Goal: Task Accomplishment & Management: Complete application form

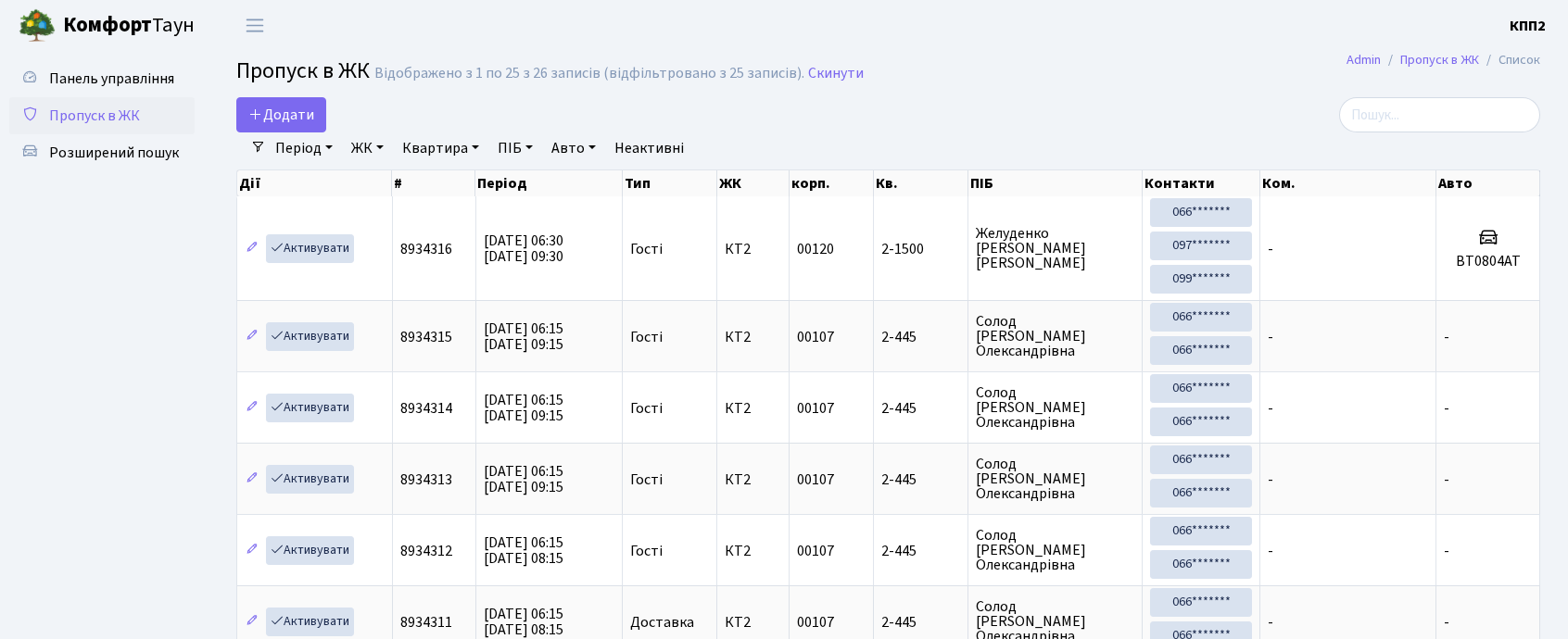
select select "25"
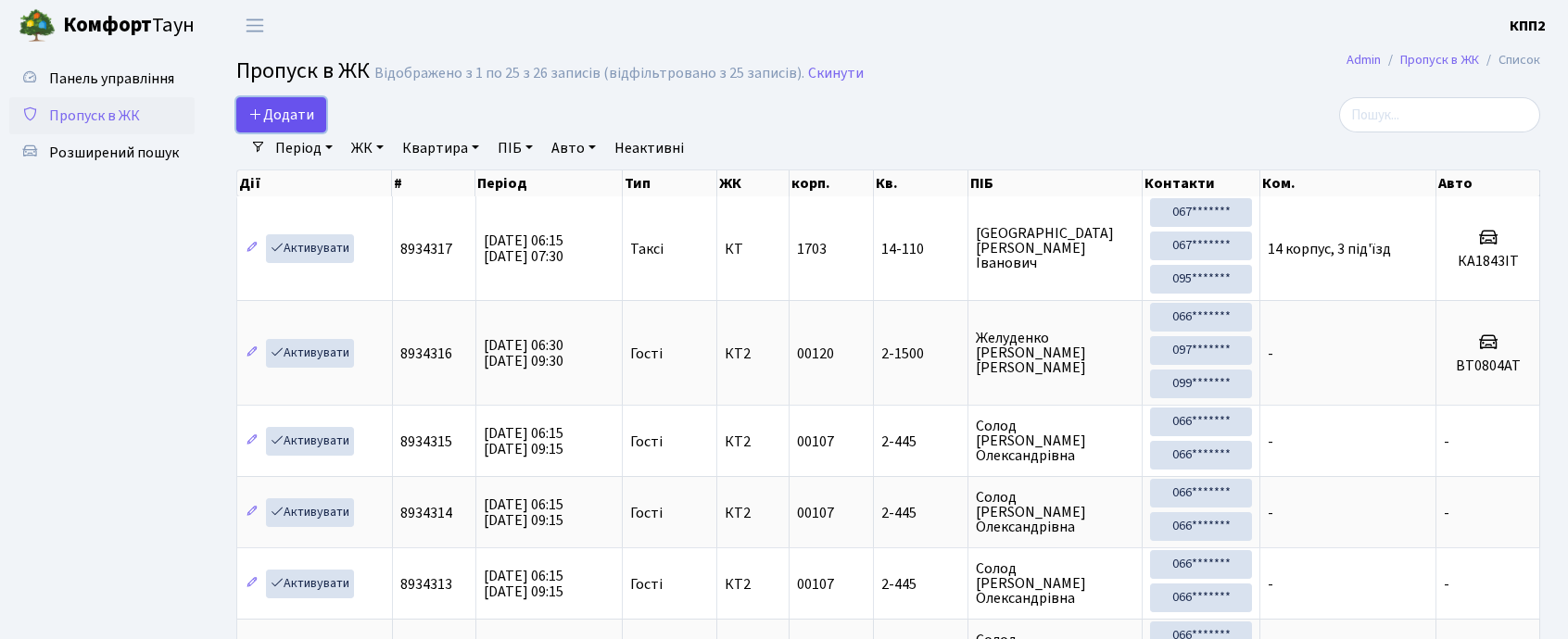
click at [290, 117] on span "Додати" at bounding box center [281, 114] width 66 height 20
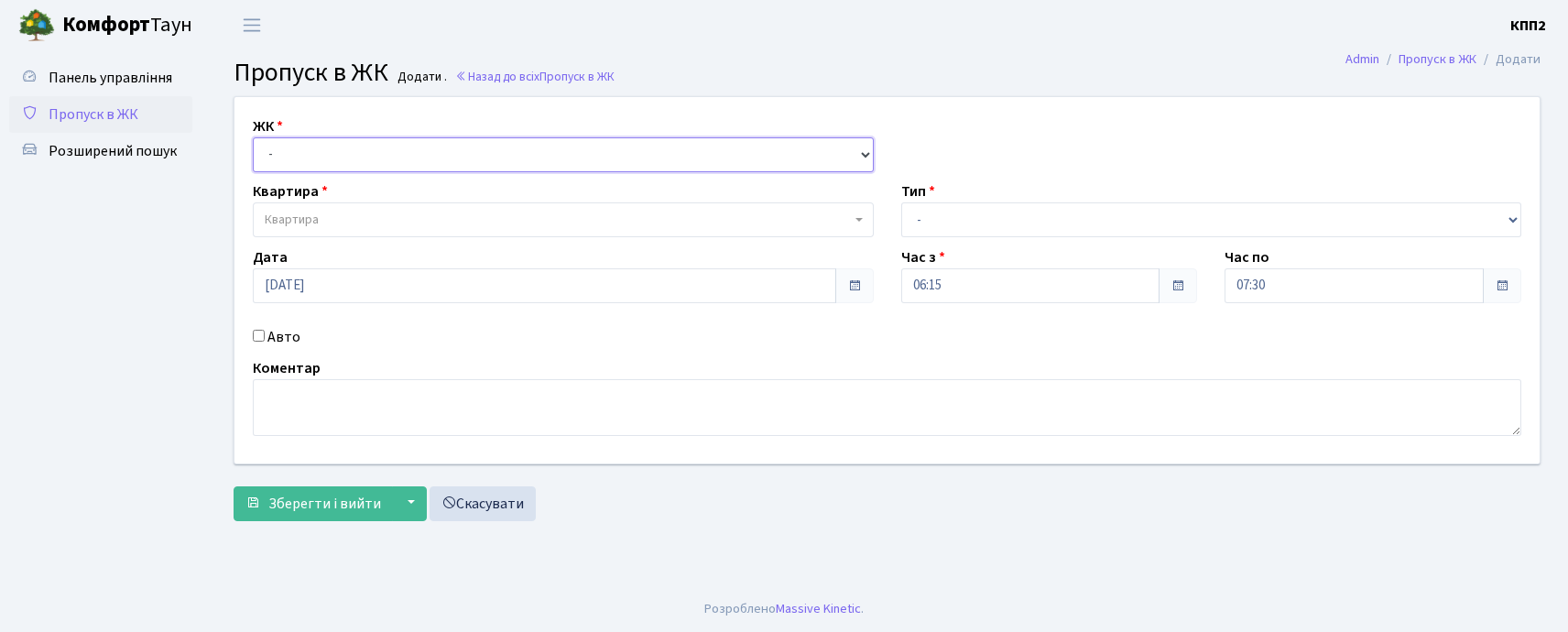
drag, startPoint x: 326, startPoint y: 145, endPoint x: 326, endPoint y: 161, distance: 16.0
click at [326, 145] on select "- КТ, вул. Регенераторна, 4 КТ2, просп. Соборності, 17 КТ3, вул. Березнева, 16 …" at bounding box center [563, 155] width 621 height 35
select select "271"
click at [252, 138] on select "- КТ, вул. Регенераторна, 4 КТ2, просп. Соборності, 17 КТ3, вул. Березнева, 16 …" at bounding box center [563, 155] width 621 height 35
select select
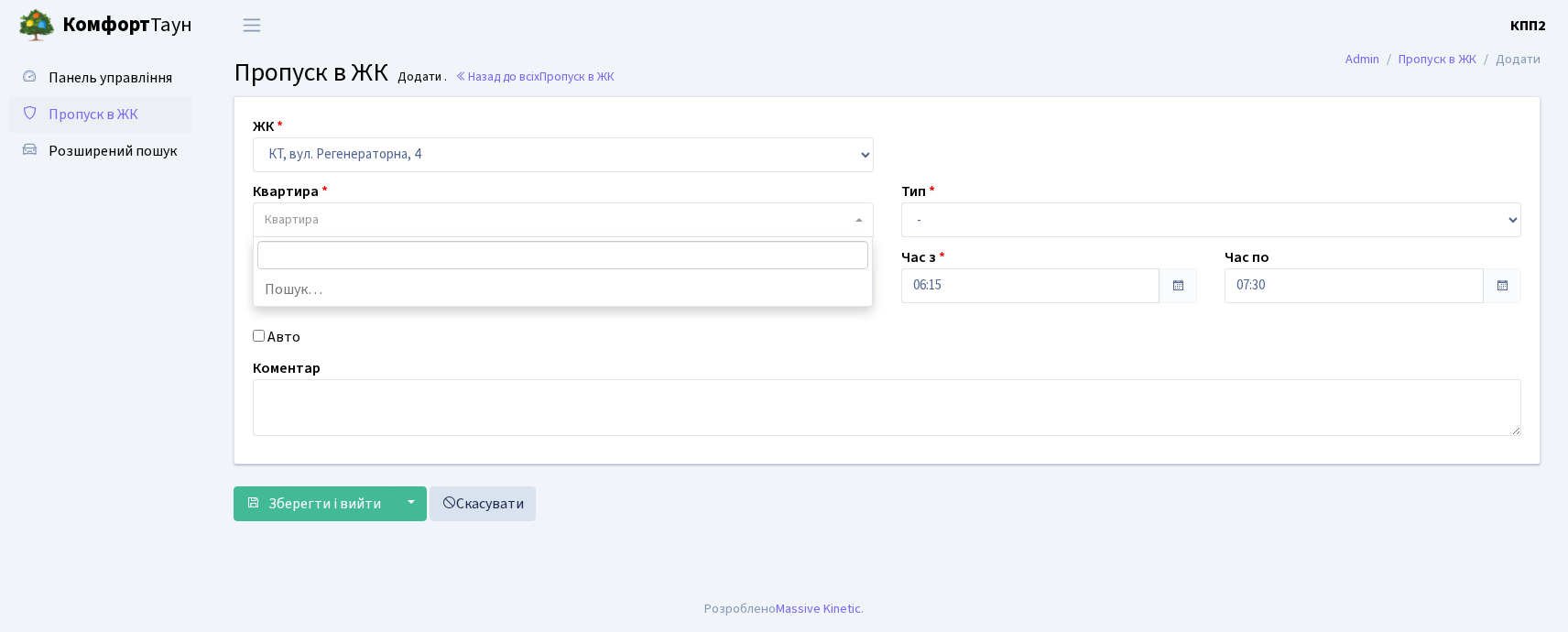
drag, startPoint x: 337, startPoint y: 232, endPoint x: 338, endPoint y: 224, distance: 8.1
click at [338, 231] on span "Квартира" at bounding box center [563, 219] width 621 height 35
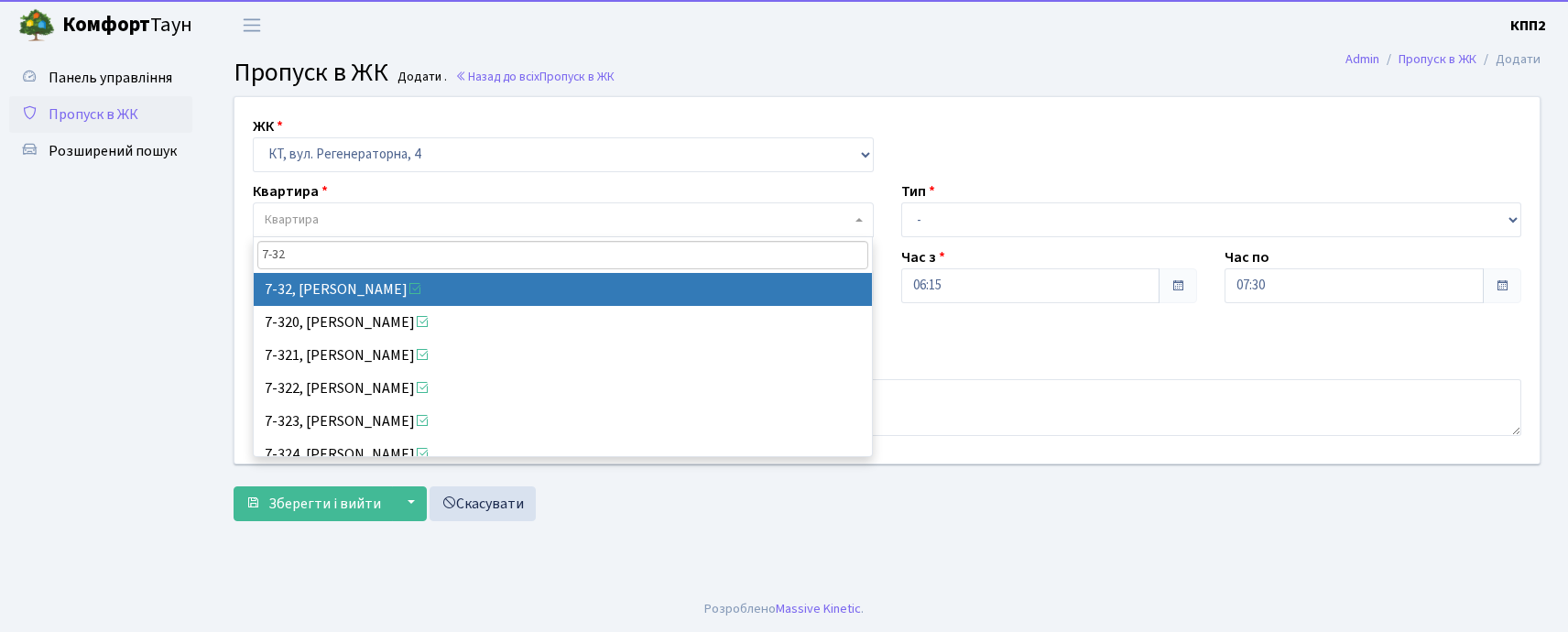
type input "7-32"
select select "5167"
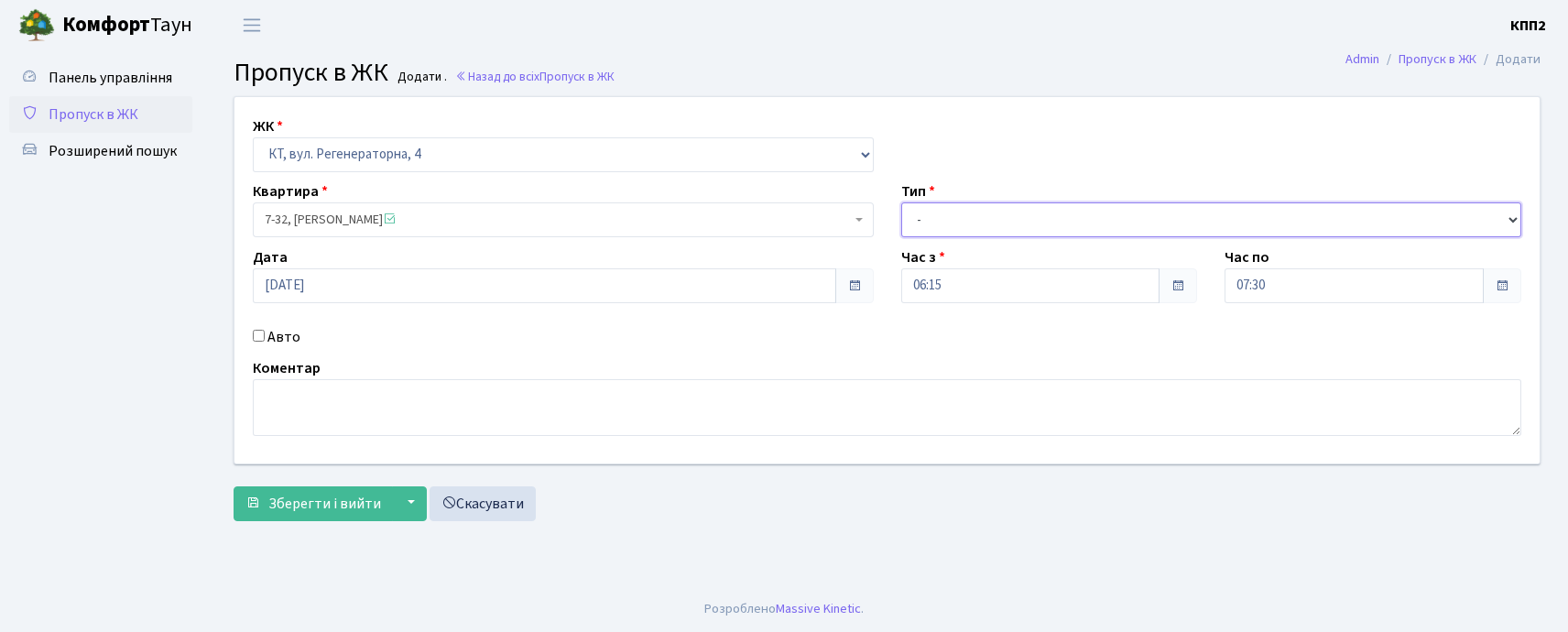
click at [1017, 203] on select "- Доставка Таксі Гості Сервіс" at bounding box center [1211, 219] width 621 height 35
select select "3"
click at [901, 202] on select "- Доставка Таксі Гості Сервіс" at bounding box center [1211, 219] width 621 height 35
click at [257, 338] on input "Авто" at bounding box center [258, 336] width 12 height 12
checkbox input "true"
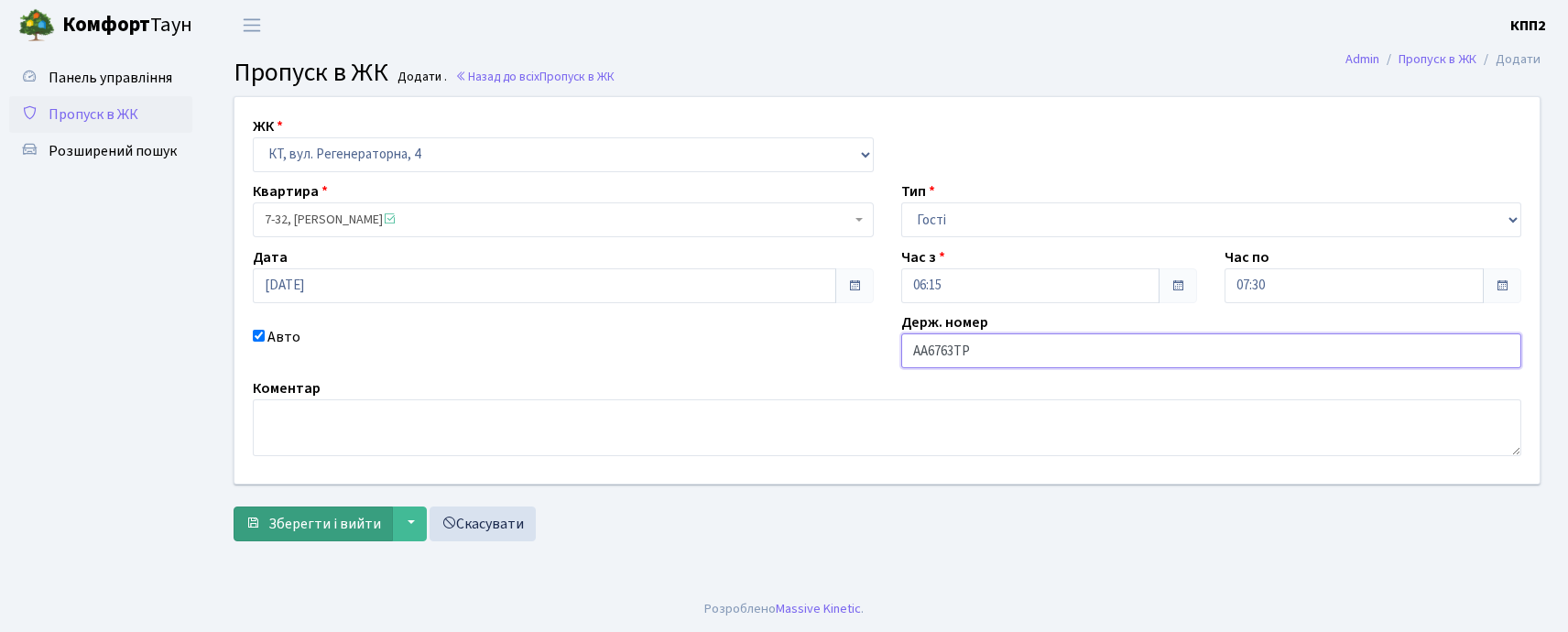
type input "АА6763ТР"
click at [301, 528] on span "Зберегти і вийти" at bounding box center [324, 524] width 113 height 20
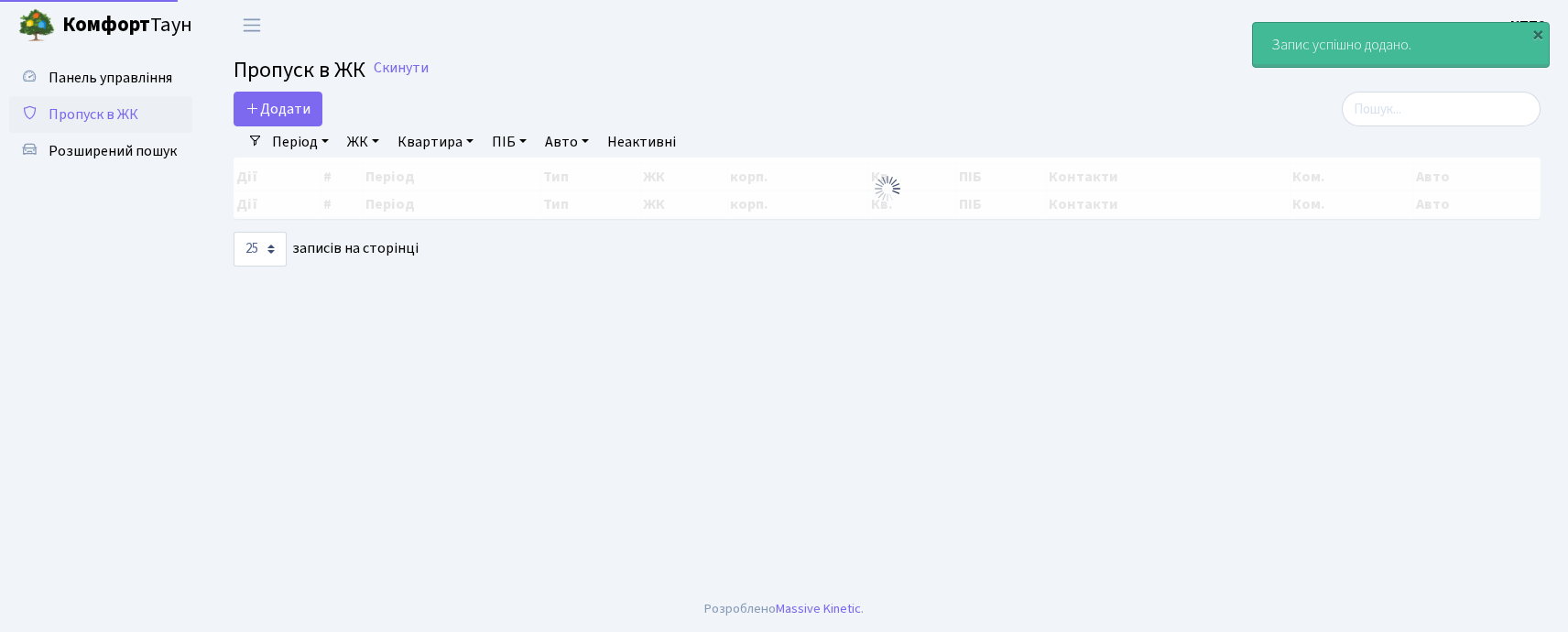
select select "25"
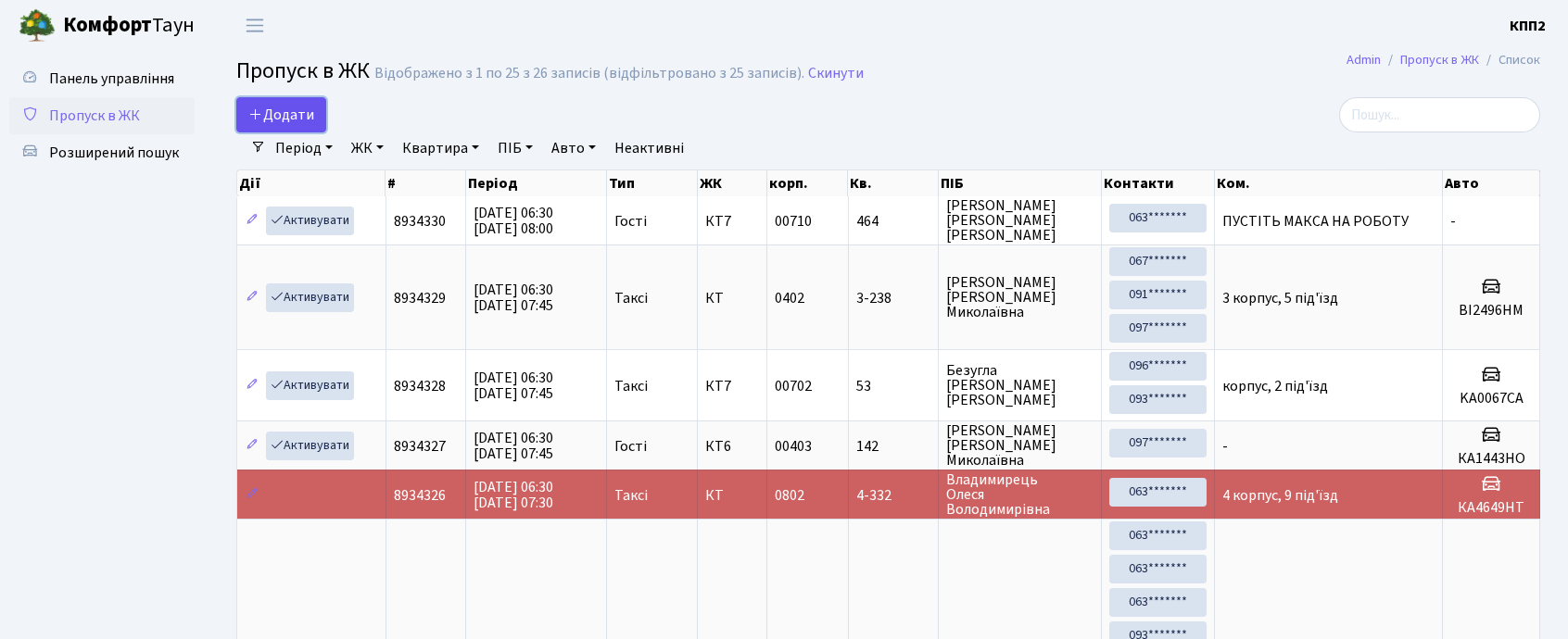
click at [278, 123] on span "Додати" at bounding box center [281, 114] width 66 height 20
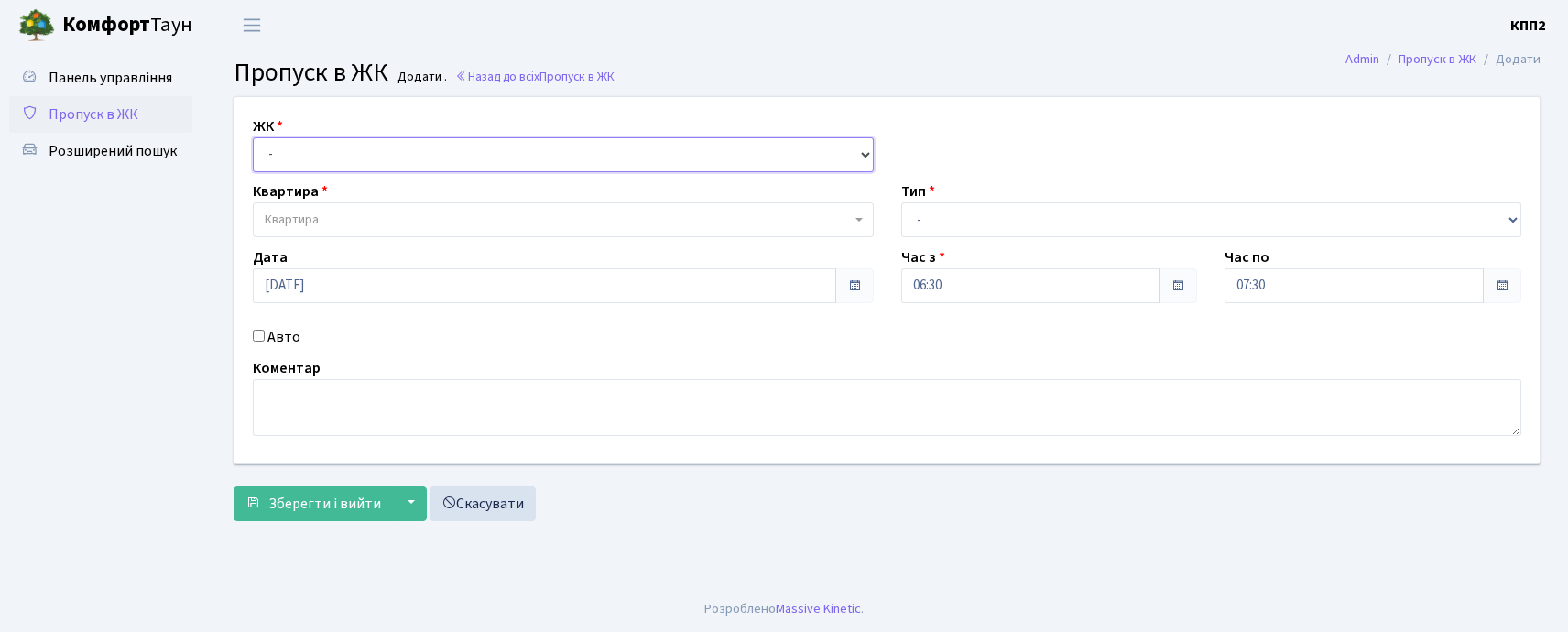
drag, startPoint x: 0, startPoint y: 0, endPoint x: 345, endPoint y: 148, distance: 375.4
click at [345, 148] on select "- КТ, вул. Регенераторна, 4 КТ2, просп. Соборності, 17 КТ3, вул. Березнева, 16 …" at bounding box center [563, 155] width 621 height 35
select select "302"
click at [252, 138] on select "- КТ, вул. Регенераторна, 4 КТ2, просп. Соборності, 17 КТ3, вул. Березнева, 16 …" at bounding box center [563, 155] width 621 height 35
select select
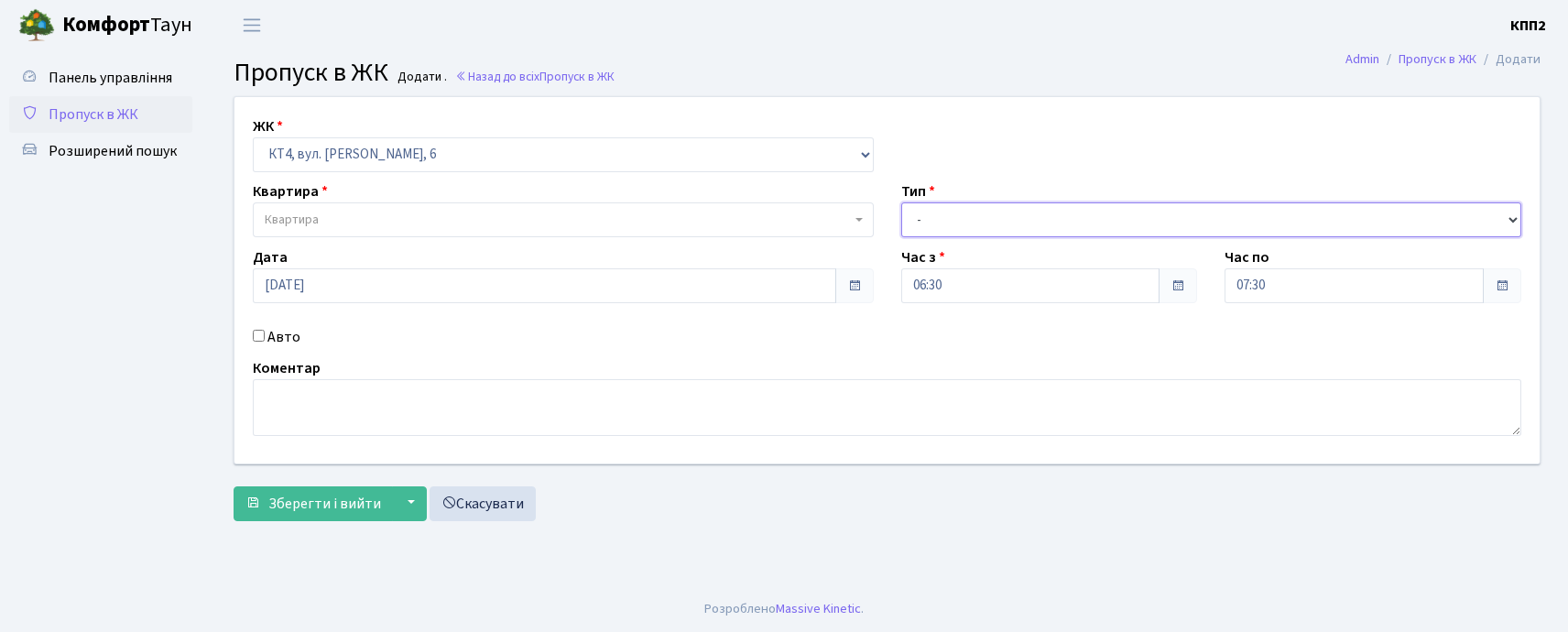
click at [982, 207] on select "- Доставка Таксі Гості Сервіс" at bounding box center [1211, 219] width 621 height 35
select select "2"
click at [901, 202] on select "- Доставка Таксі Гості Сервіс" at bounding box center [1211, 219] width 621 height 35
click at [254, 337] on input "Авто" at bounding box center [258, 336] width 12 height 12
checkbox input "true"
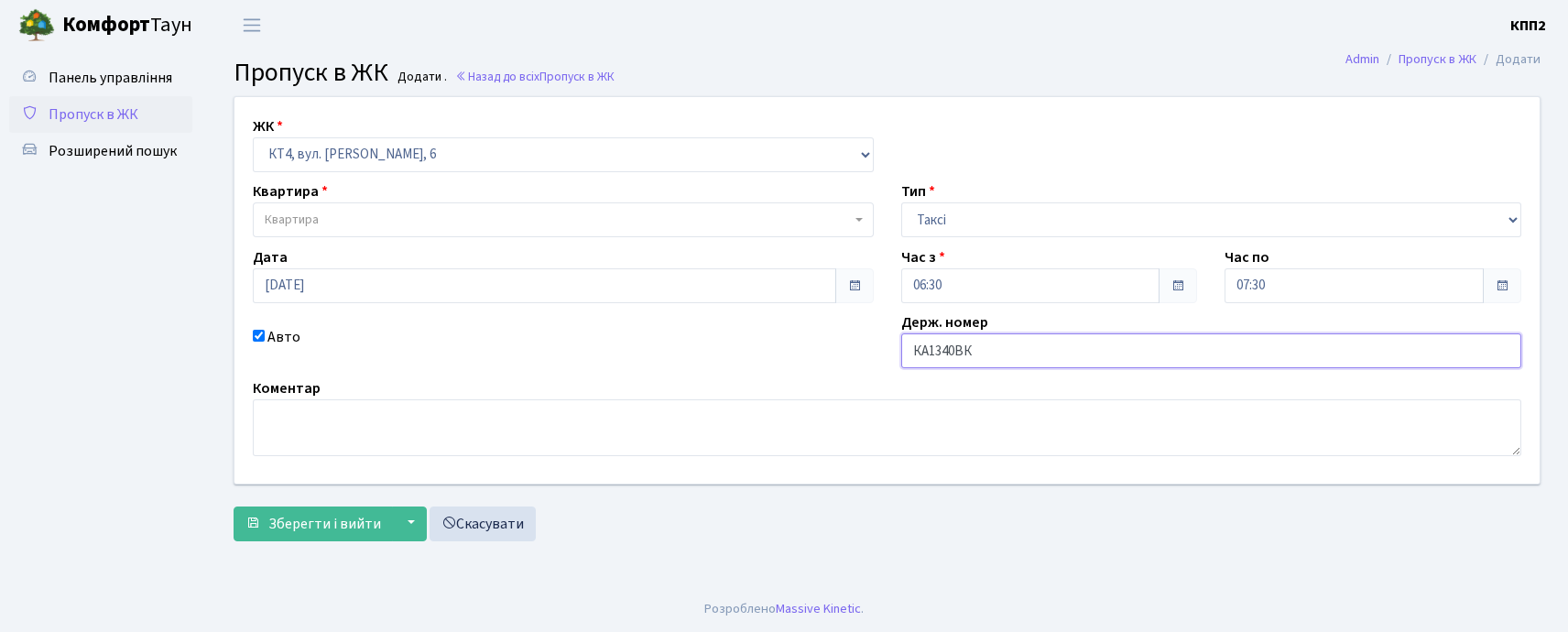
type input "КА1340ВК"
click at [409, 220] on span "Квартира" at bounding box center [558, 219] width 586 height 18
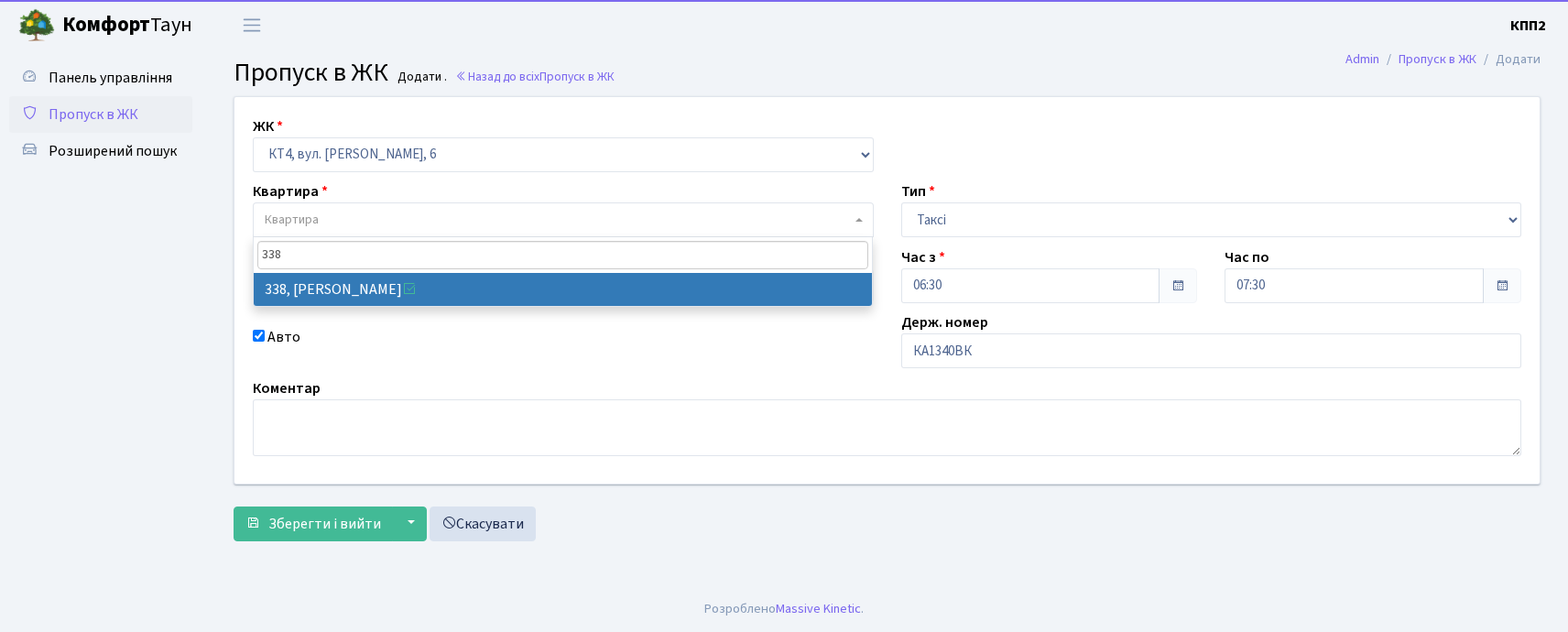
type input "338"
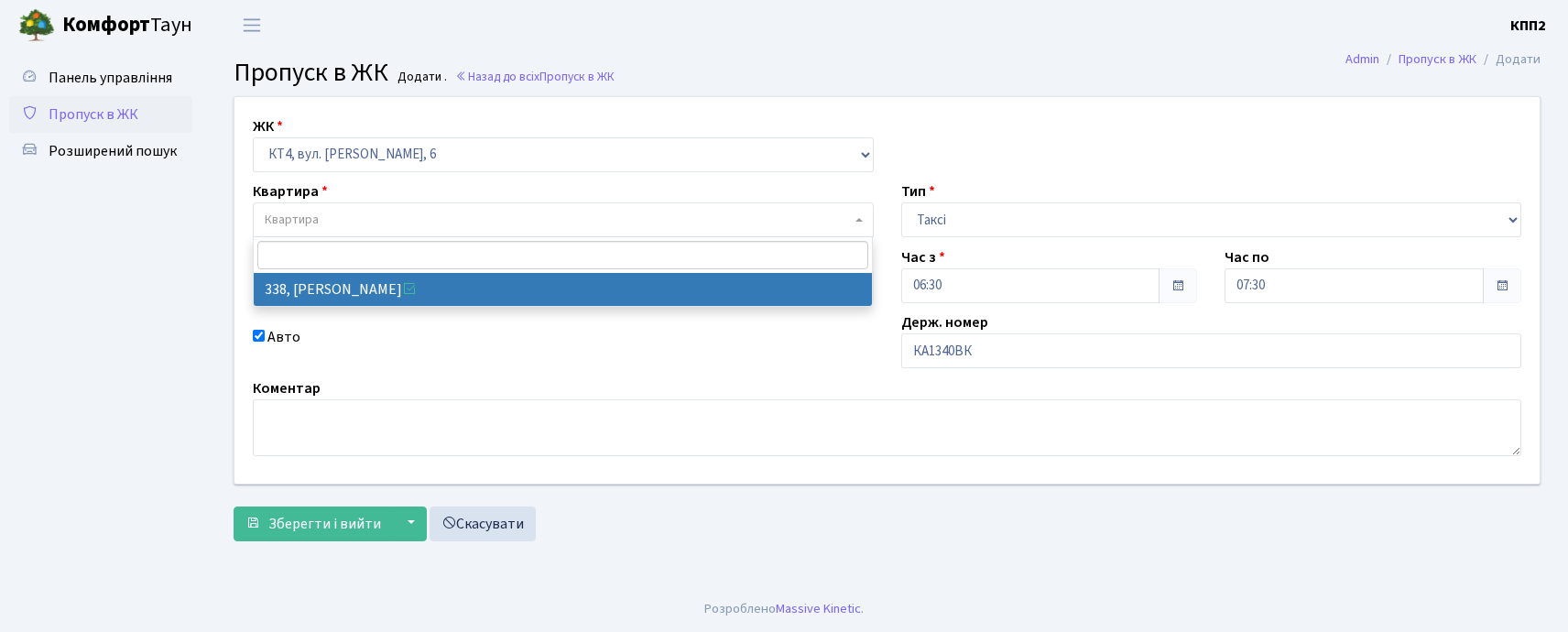
select select "17045"
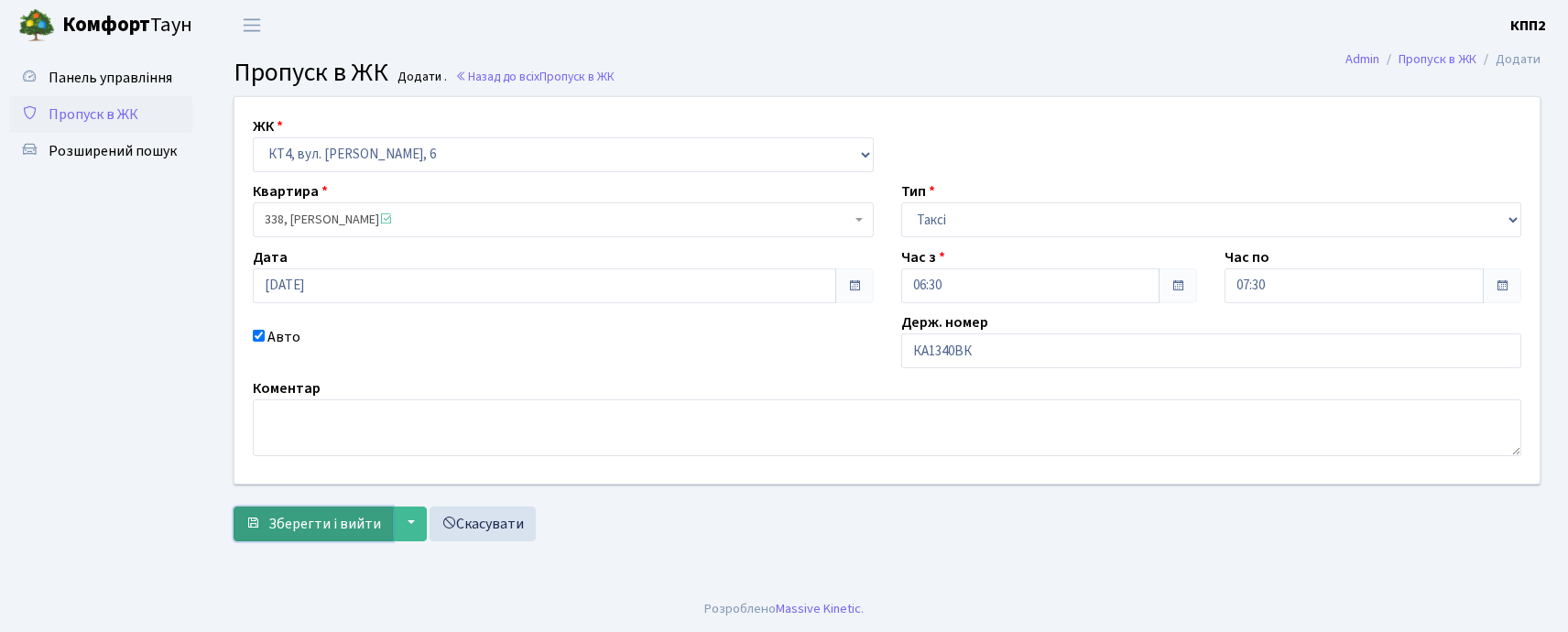
click at [305, 521] on span "Зберегти і вийти" at bounding box center [324, 524] width 113 height 20
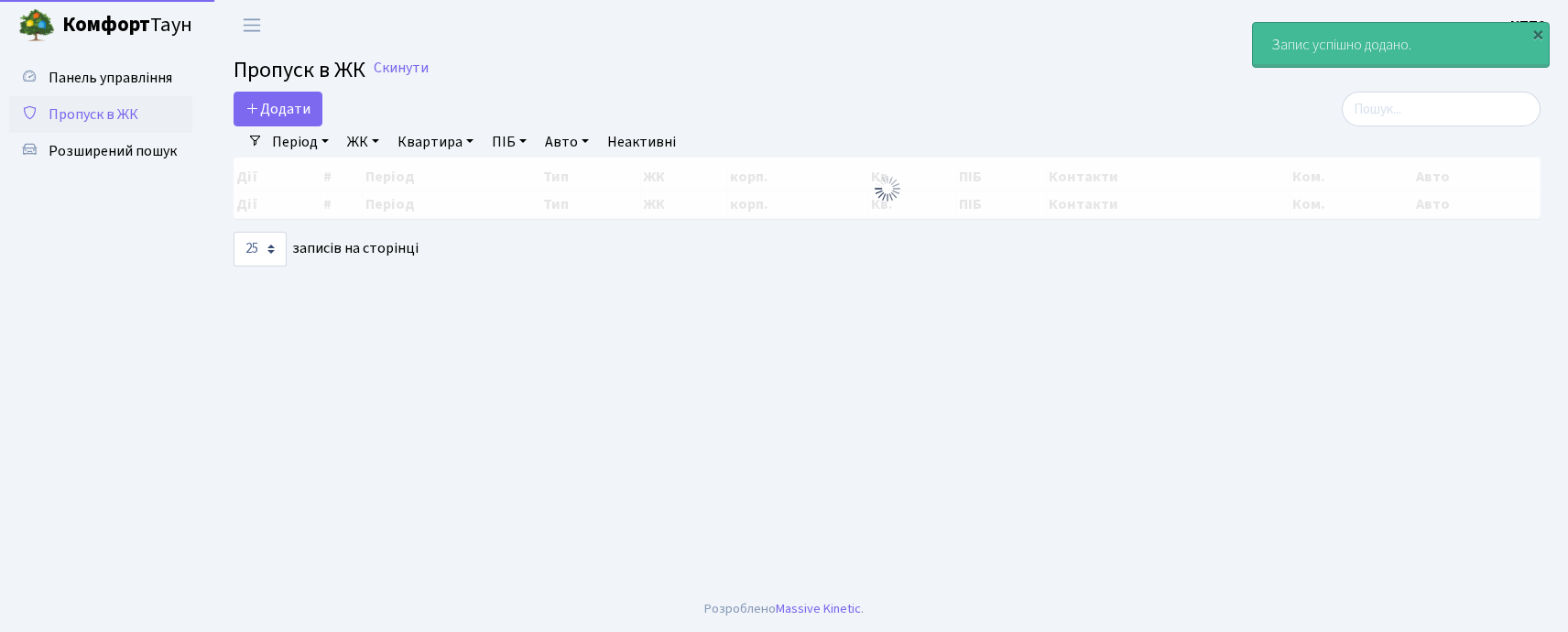
select select "25"
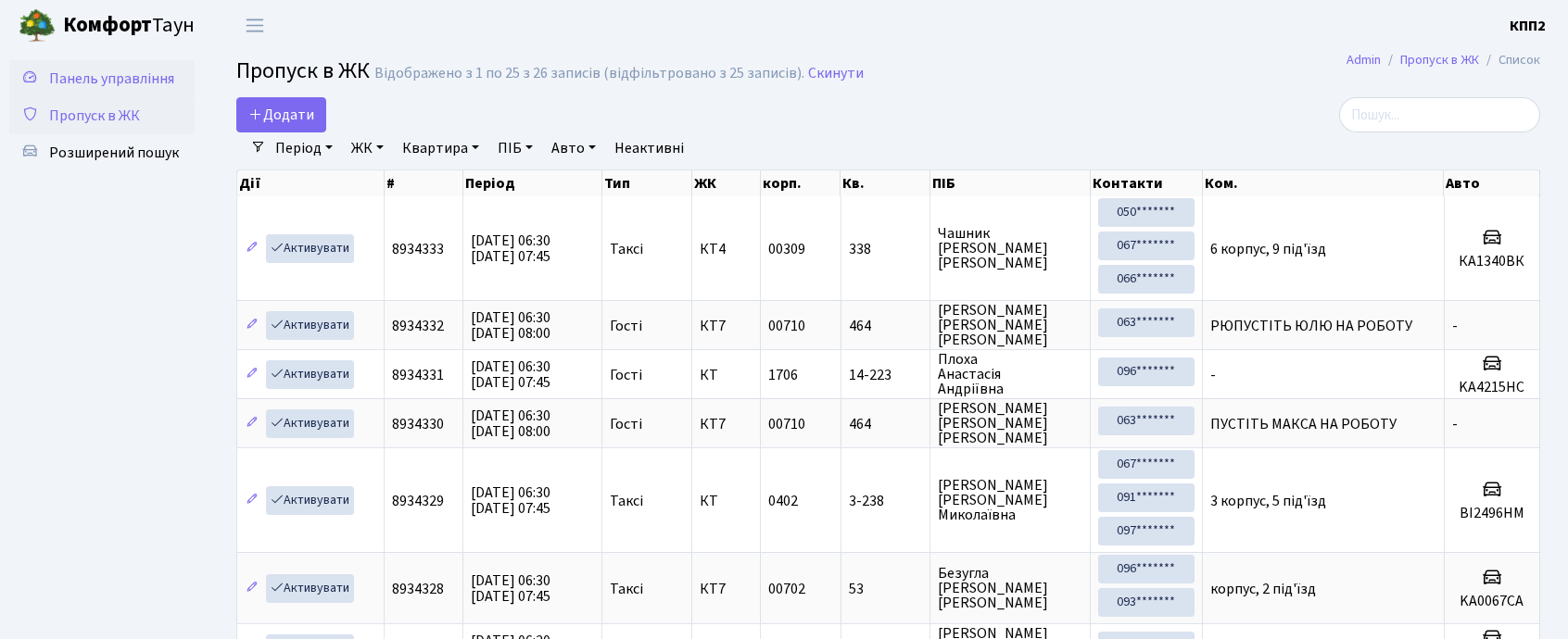
click at [97, 76] on span "Панель управління" at bounding box center [111, 78] width 125 height 20
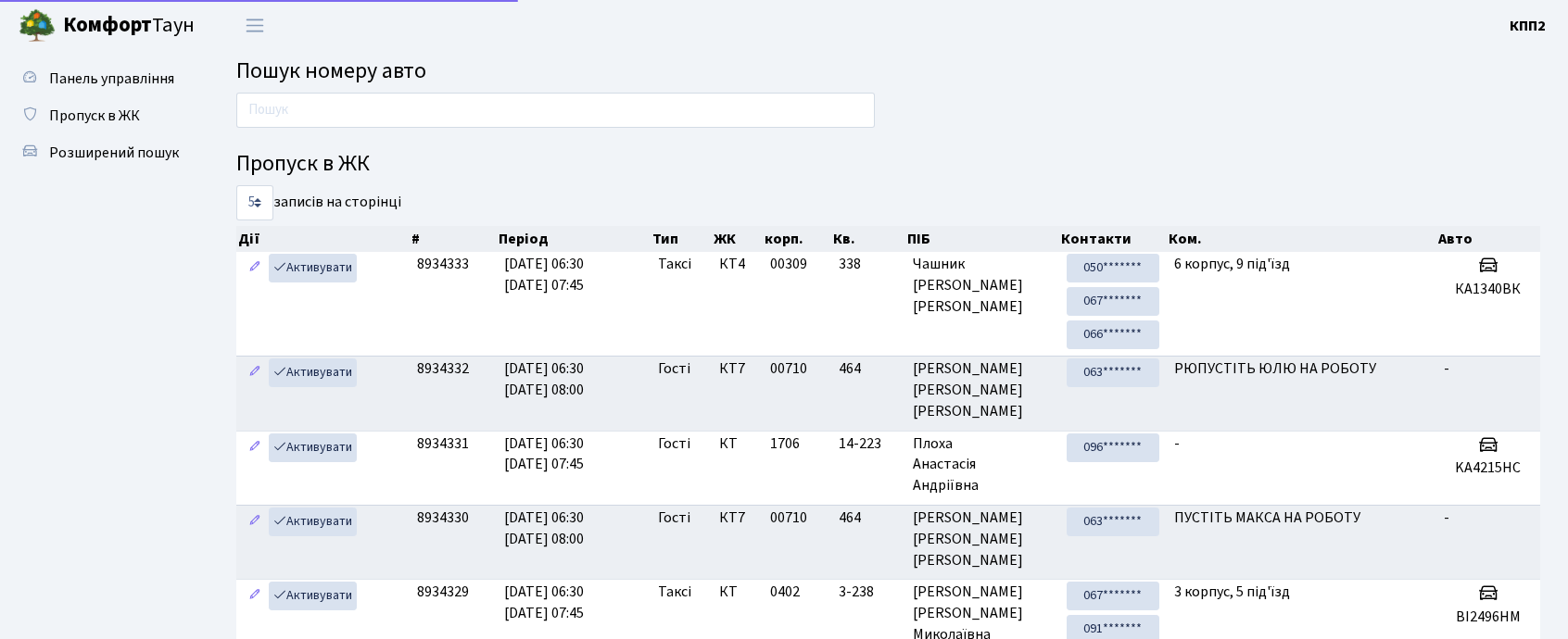
click at [306, 122] on input "text" at bounding box center [555, 110] width 639 height 36
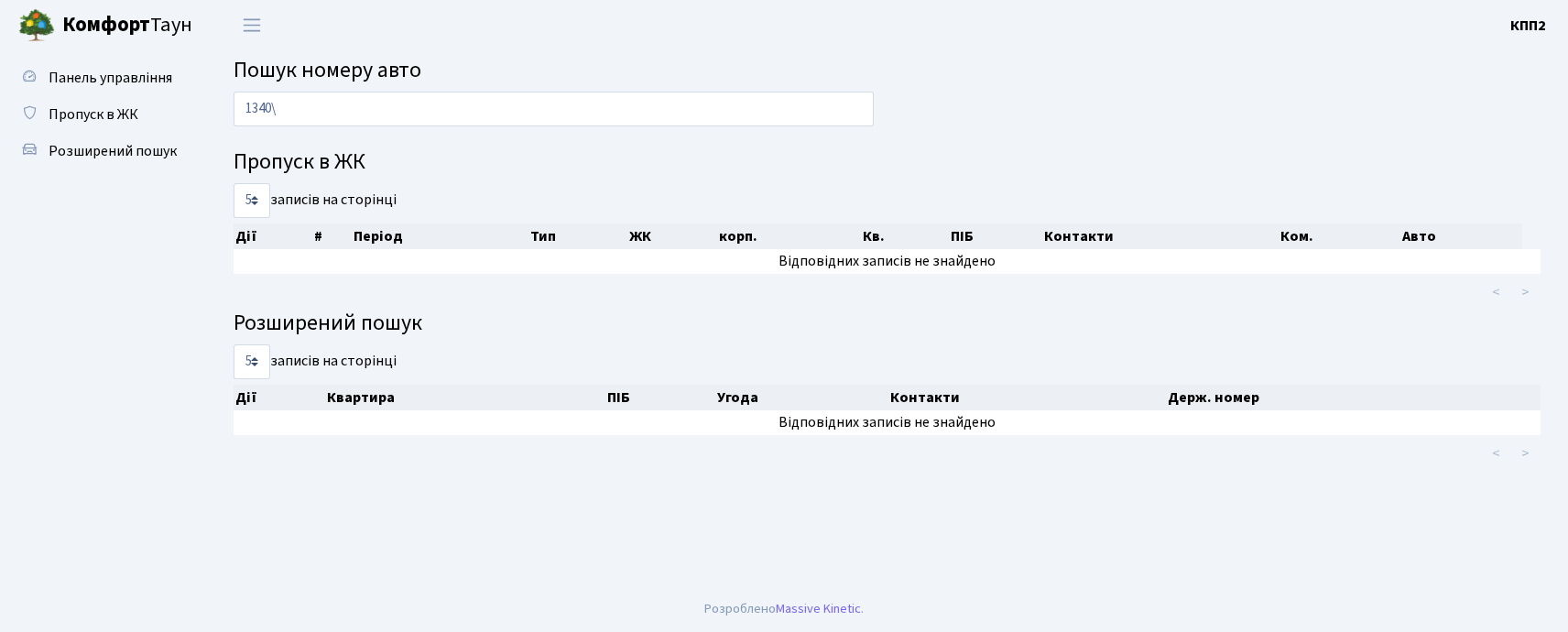
type input "1340"
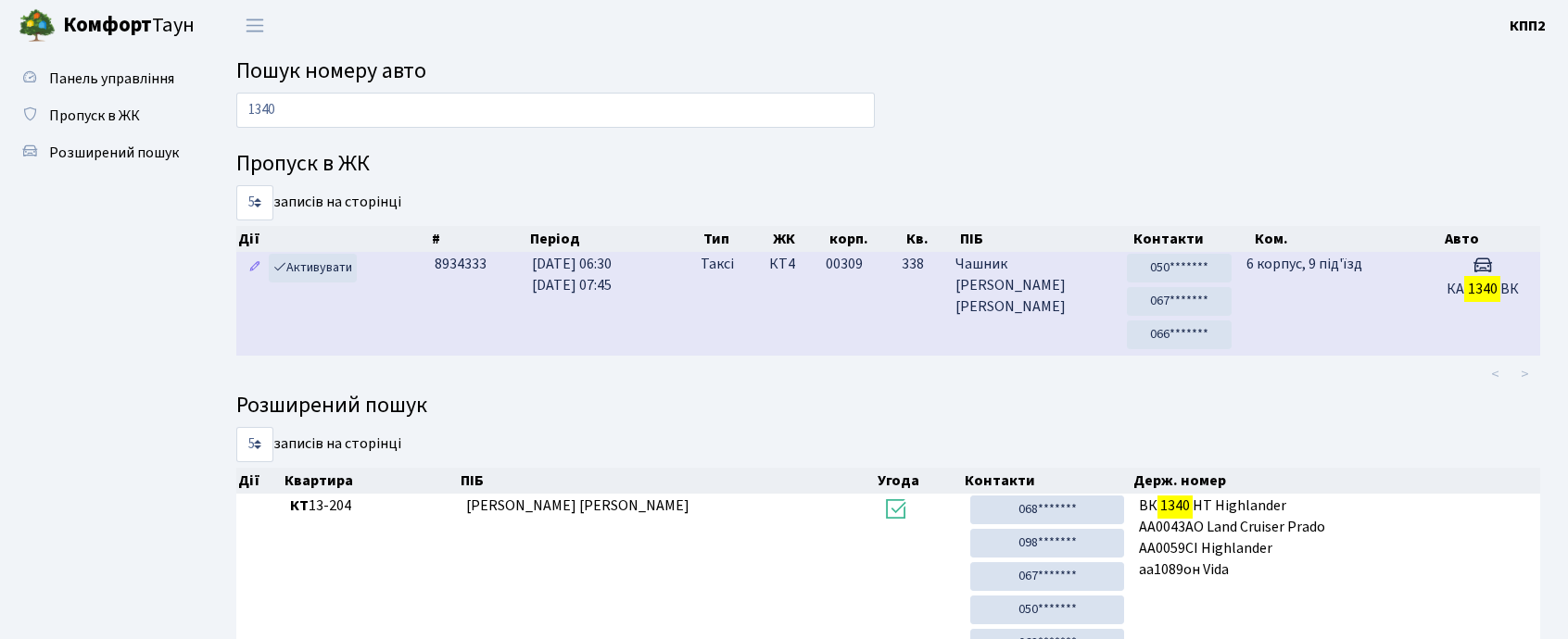
click at [660, 317] on td "31.08.2025 06:30 31.08.2025 07:45" at bounding box center [609, 304] width 170 height 104
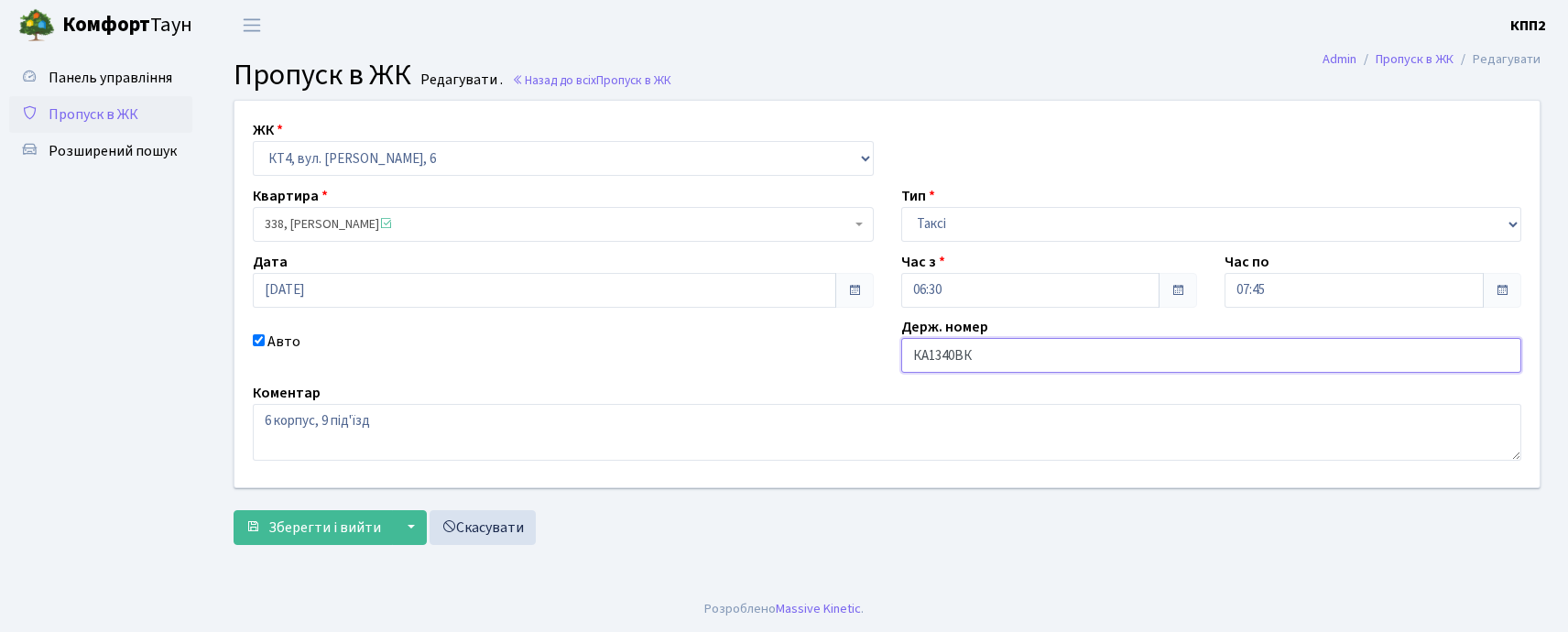
click at [982, 353] on input "КА1340ВК" at bounding box center [1211, 355] width 621 height 35
type input "КА1340ВА"
click at [233, 511] on button "Зберегти і вийти" at bounding box center [313, 528] width 159 height 35
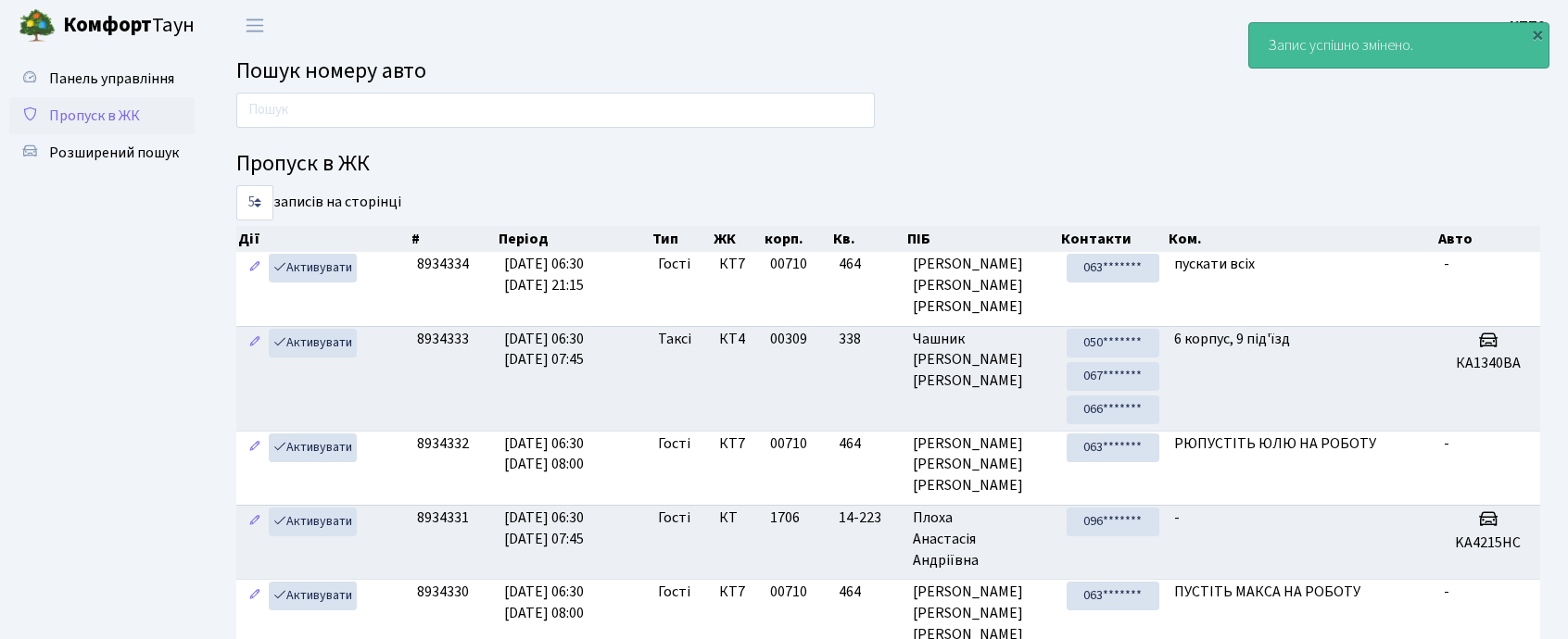
click at [130, 122] on span "Пропуск в ЖК" at bounding box center [94, 115] width 91 height 20
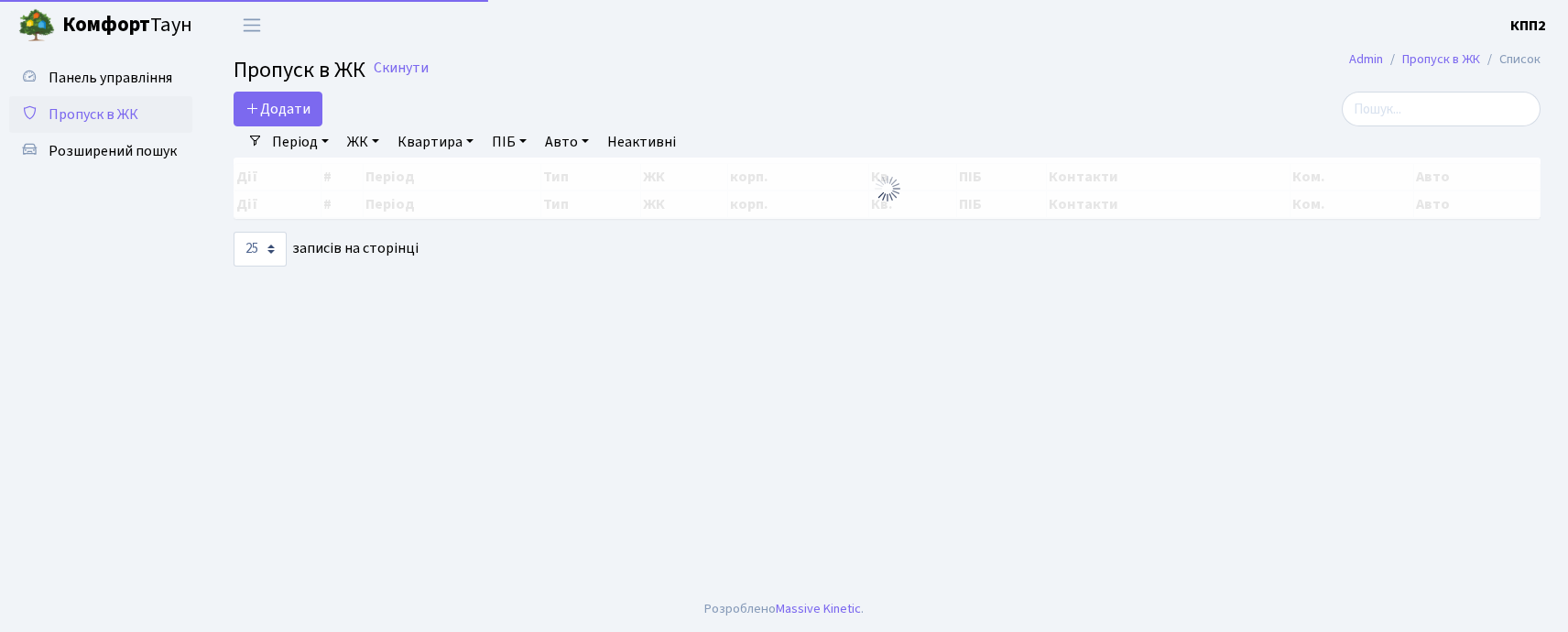
select select "25"
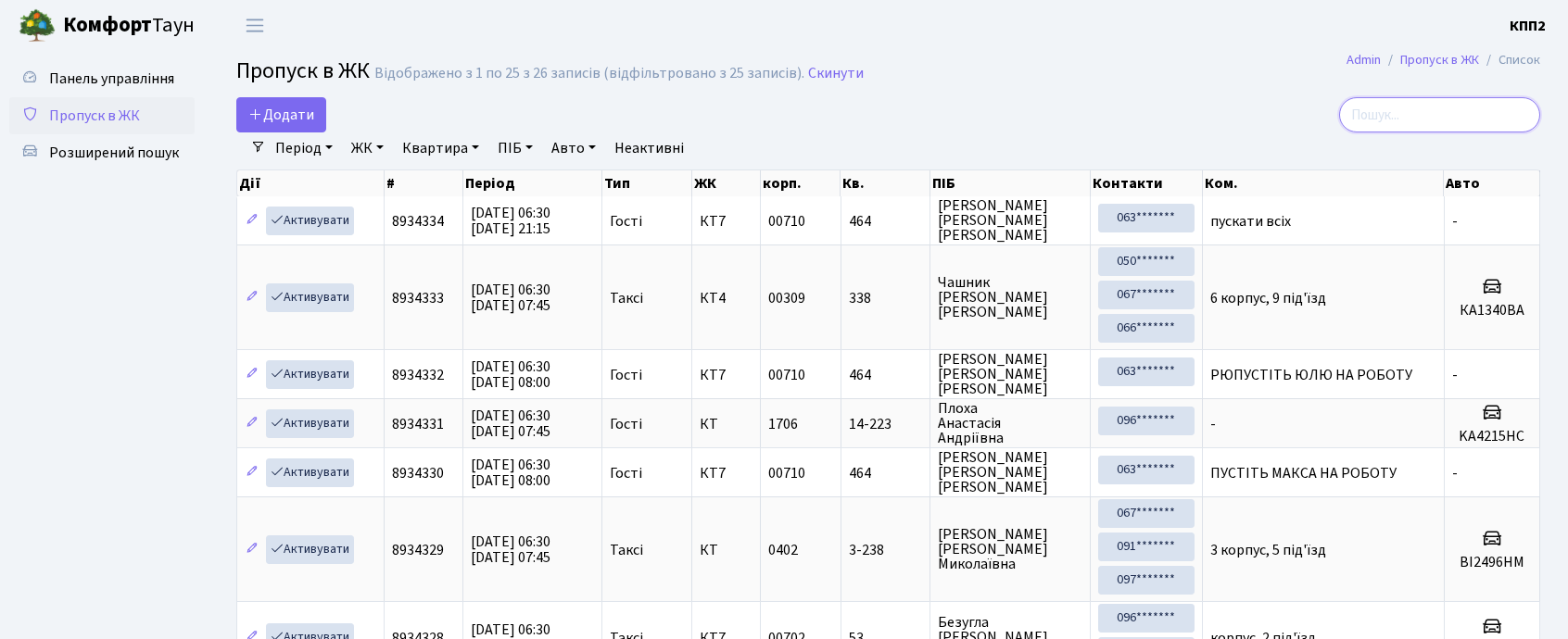
click at [1447, 115] on input "search" at bounding box center [1439, 114] width 201 height 36
